Goal: Complete application form

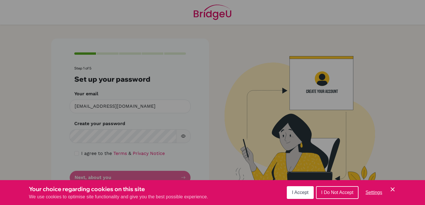
click at [297, 194] on span "I Accept" at bounding box center [300, 192] width 16 height 5
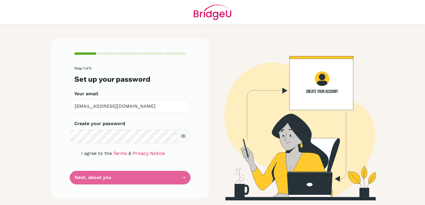
click at [78, 156] on div "I agree to the Terms & Privacy Notice" at bounding box center [130, 153] width 112 height 7
click at [78, 155] on input "checkbox" at bounding box center [76, 153] width 5 height 5
checkbox input "true"
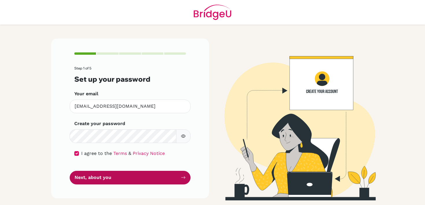
click at [95, 172] on button "Next, about you" at bounding box center [130, 178] width 121 height 14
click at [96, 176] on button "Next, about you" at bounding box center [130, 178] width 121 height 14
click at [177, 175] on button "Next, about you" at bounding box center [130, 178] width 121 height 14
click at [142, 179] on button "Next, about you" at bounding box center [130, 178] width 121 height 14
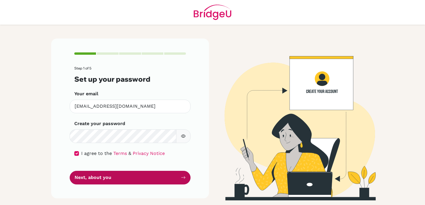
click at [142, 179] on button "Next, about you" at bounding box center [130, 178] width 121 height 14
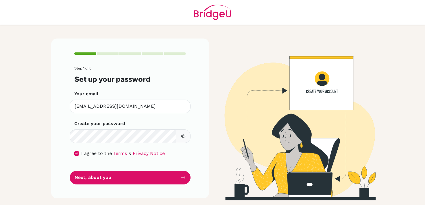
click at [183, 136] on icon "button" at bounding box center [184, 136] width 2 height 2
click at [182, 136] on icon "button" at bounding box center [183, 136] width 5 height 5
click at [183, 136] on icon "button" at bounding box center [184, 136] width 2 height 2
click at [182, 136] on icon "button" at bounding box center [183, 136] width 5 height 5
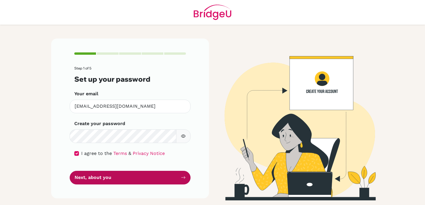
click at [162, 178] on button "Next, about you" at bounding box center [130, 178] width 121 height 14
click at [133, 182] on button "Next, about you" at bounding box center [130, 178] width 121 height 14
click at [131, 179] on button "Next, about you" at bounding box center [130, 178] width 121 height 14
click at [130, 179] on button "Next, about you" at bounding box center [130, 178] width 121 height 14
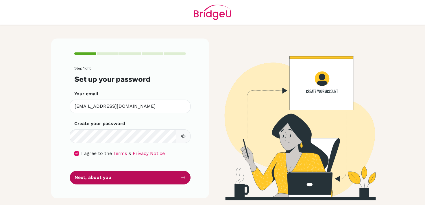
click at [130, 179] on button "Next, about you" at bounding box center [130, 178] width 121 height 14
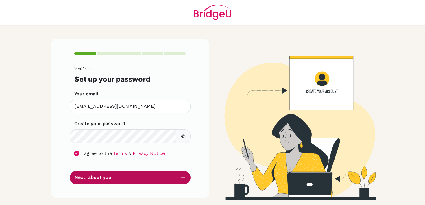
click at [131, 179] on button "Next, about you" at bounding box center [130, 178] width 121 height 14
drag, startPoint x: 131, startPoint y: 179, endPoint x: 130, endPoint y: 182, distance: 3.8
click at [130, 182] on button "Next, about you" at bounding box center [130, 178] width 121 height 14
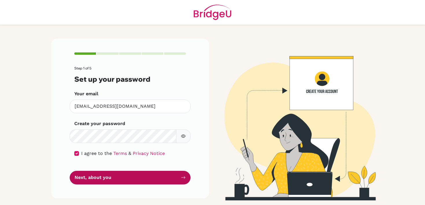
click at [130, 182] on button "Next, about you" at bounding box center [130, 178] width 121 height 14
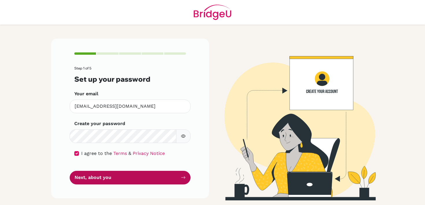
click at [130, 182] on button "Next, about you" at bounding box center [130, 178] width 121 height 14
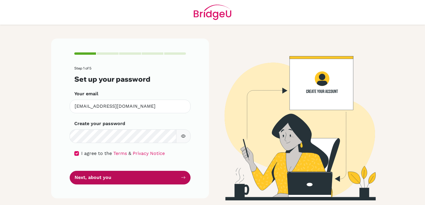
click at [130, 182] on button "Next, about you" at bounding box center [130, 178] width 121 height 14
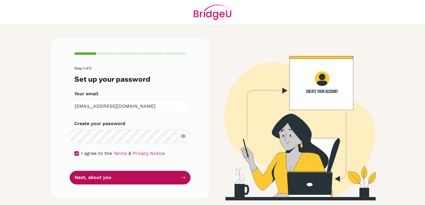
click at [130, 182] on button "Next, about you" at bounding box center [130, 178] width 121 height 14
click at [183, 180] on icon "submit" at bounding box center [183, 177] width 5 height 5
click at [183, 179] on icon "submit" at bounding box center [183, 177] width 5 height 5
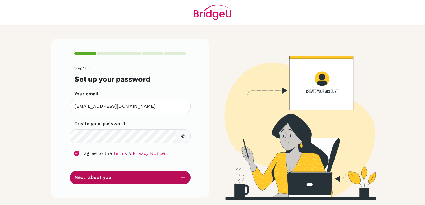
click at [181, 177] on icon "submit" at bounding box center [183, 177] width 5 height 5
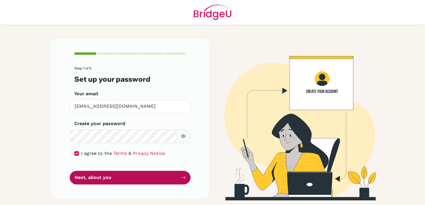
click at [181, 177] on icon "submit" at bounding box center [183, 177] width 5 height 5
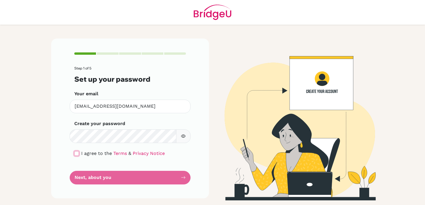
click at [78, 155] on input "checkbox" at bounding box center [76, 153] width 5 height 5
checkbox input "true"
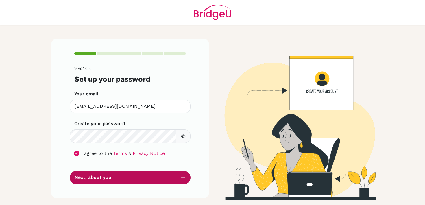
click at [84, 176] on button "Next, about you" at bounding box center [130, 178] width 121 height 14
